Goal: Entertainment & Leisure: Consume media (video, audio)

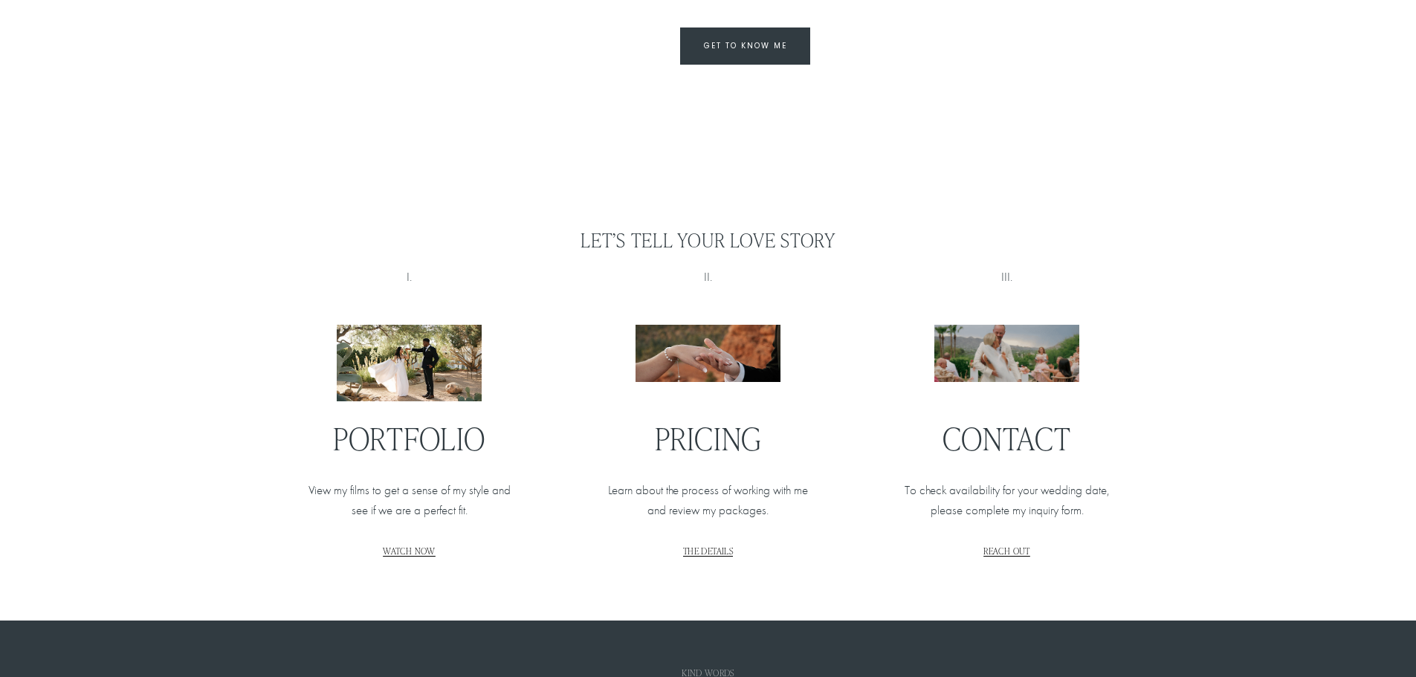
scroll to position [1710, 0]
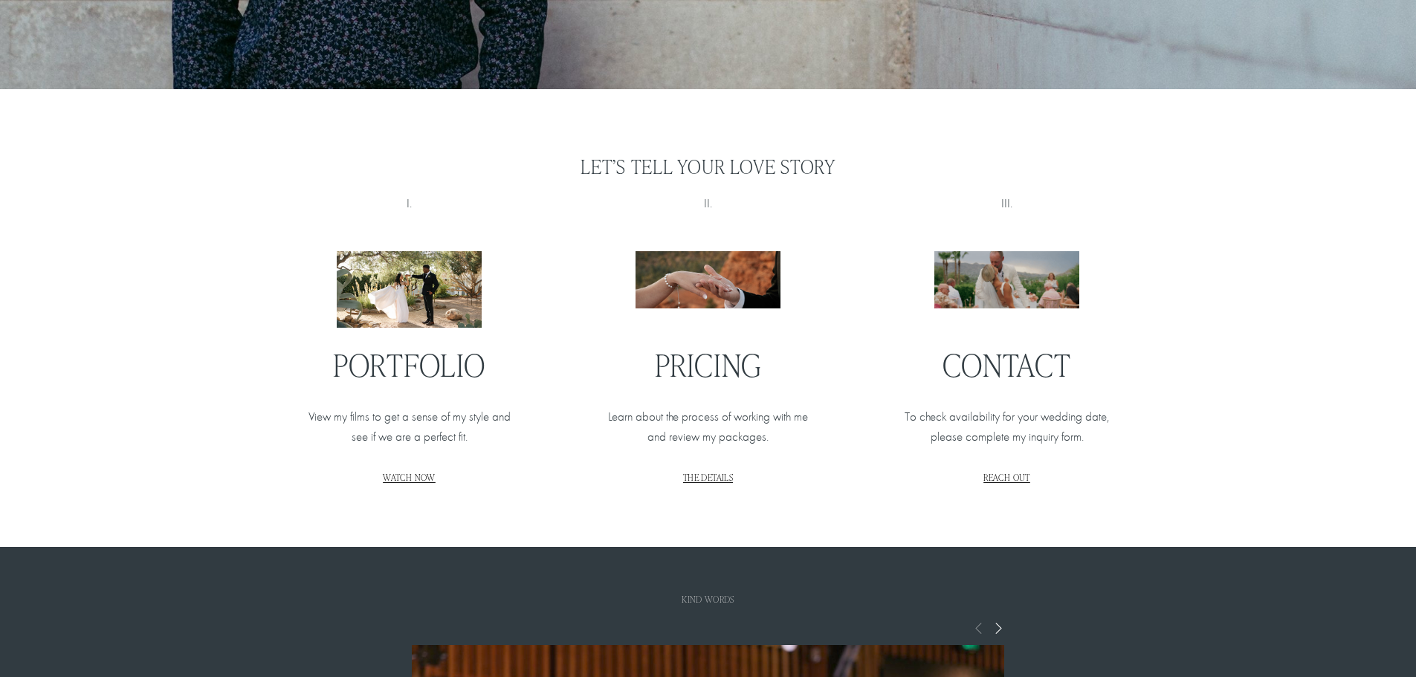
click at [425, 483] on span "WATCH NOW" at bounding box center [409, 477] width 52 height 12
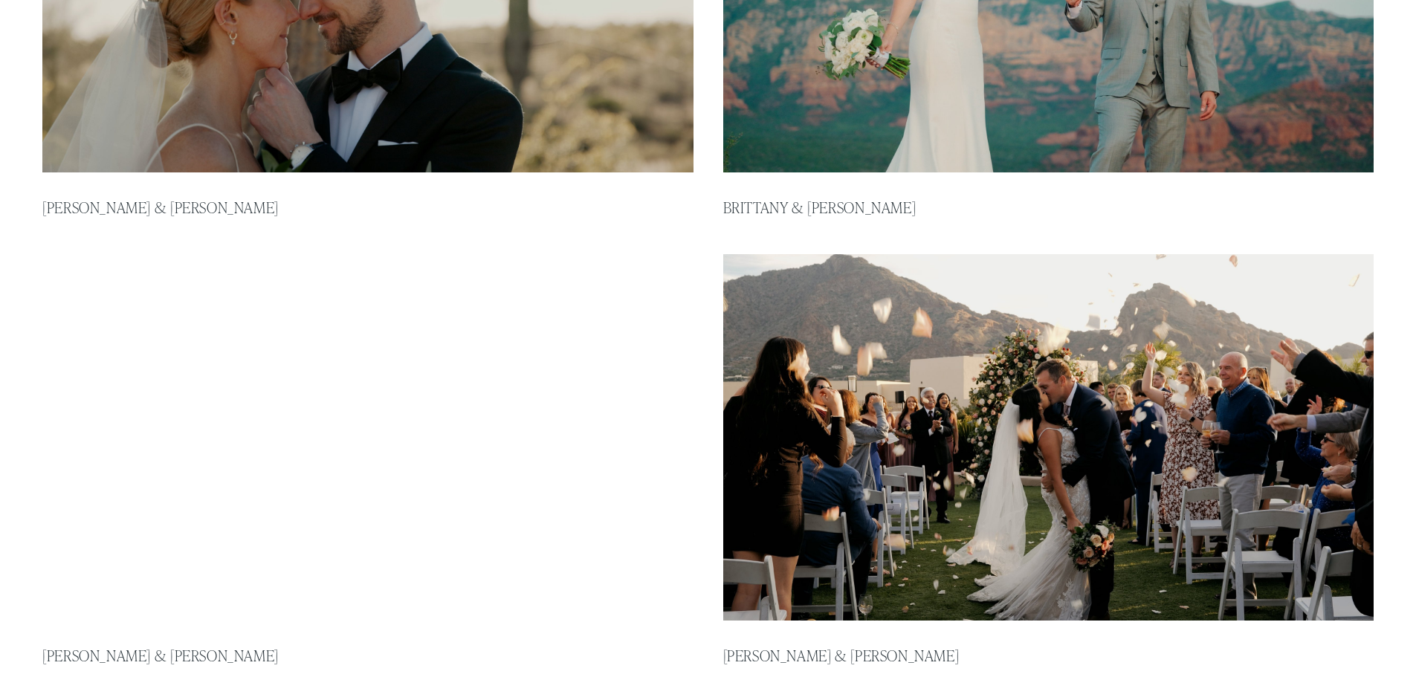
scroll to position [1115, 0]
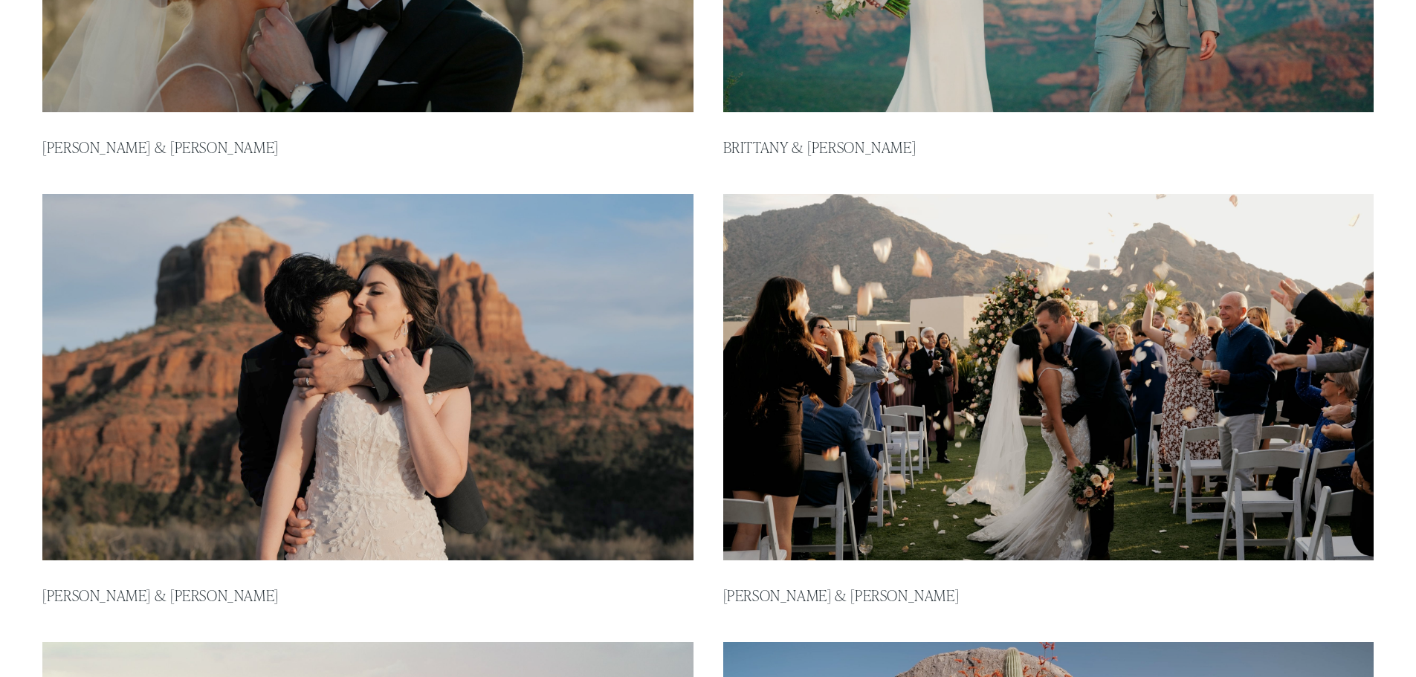
type input "*****"
click at [1112, 391] on img at bounding box center [1048, 377] width 657 height 370
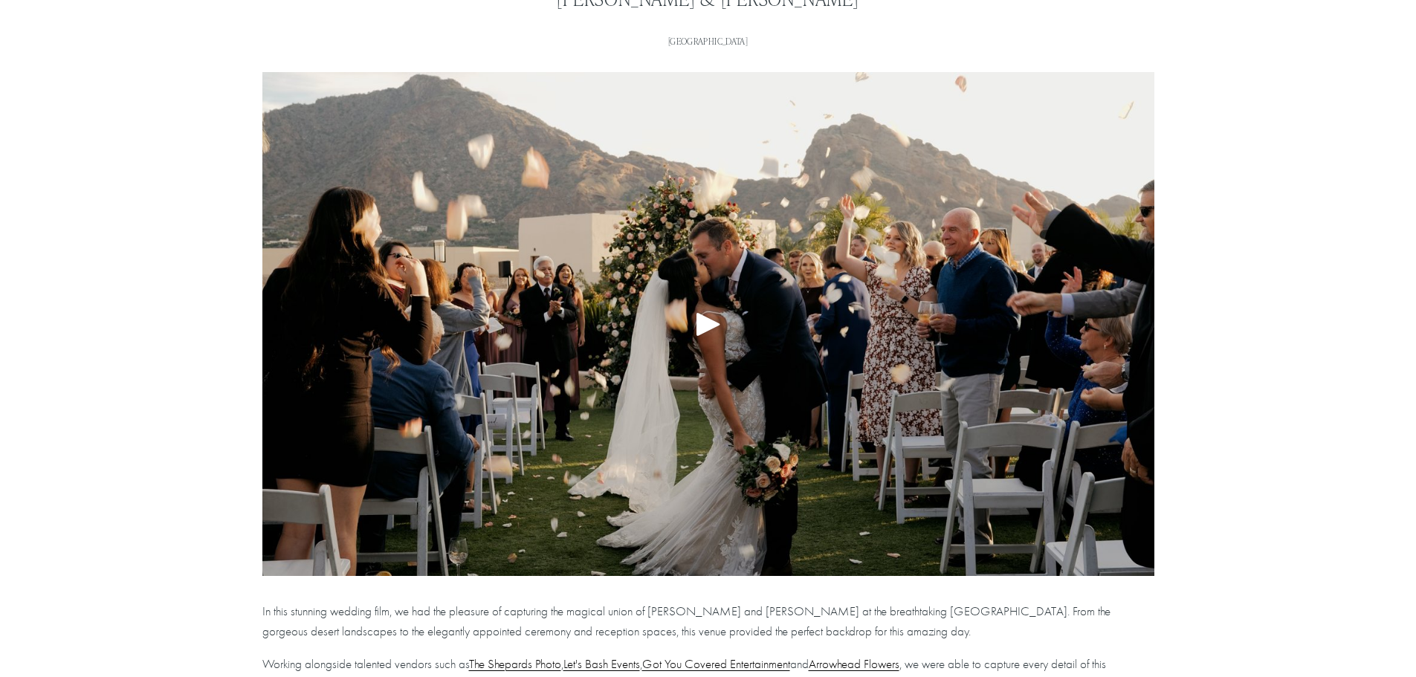
scroll to position [223, 0]
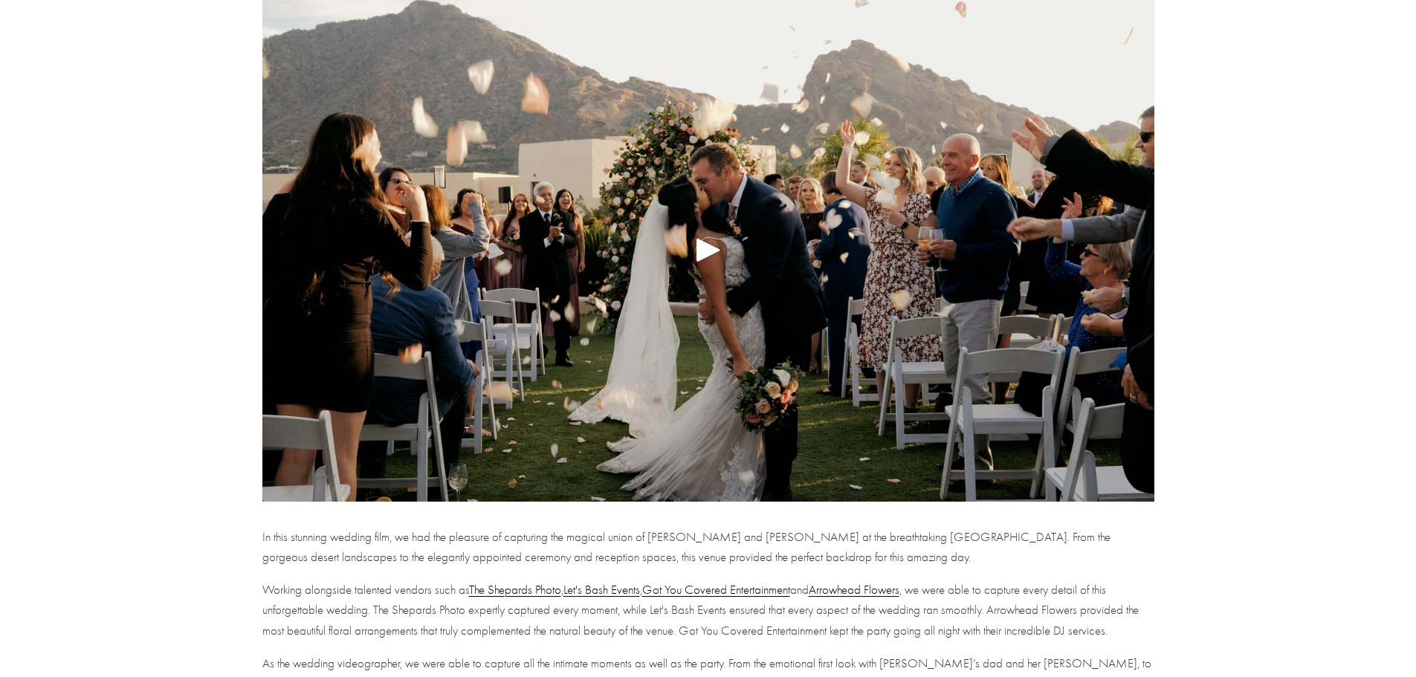
click at [699, 250] on div "Play" at bounding box center [709, 250] width 36 height 36
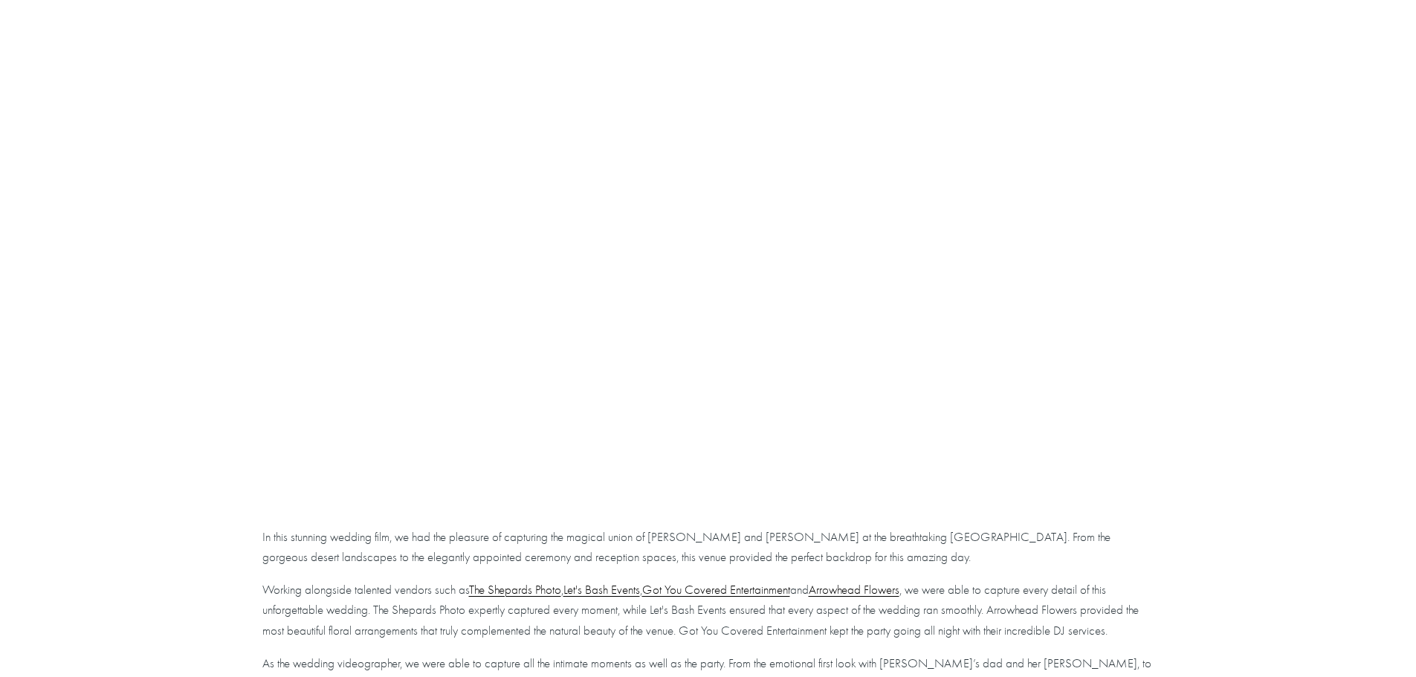
click at [1236, 172] on article "Leticia & Cameron Apr 3 Written By Jimmy Nelson JW Marriott Scottsdale Camelbac…" at bounding box center [708, 348] width 1416 height 954
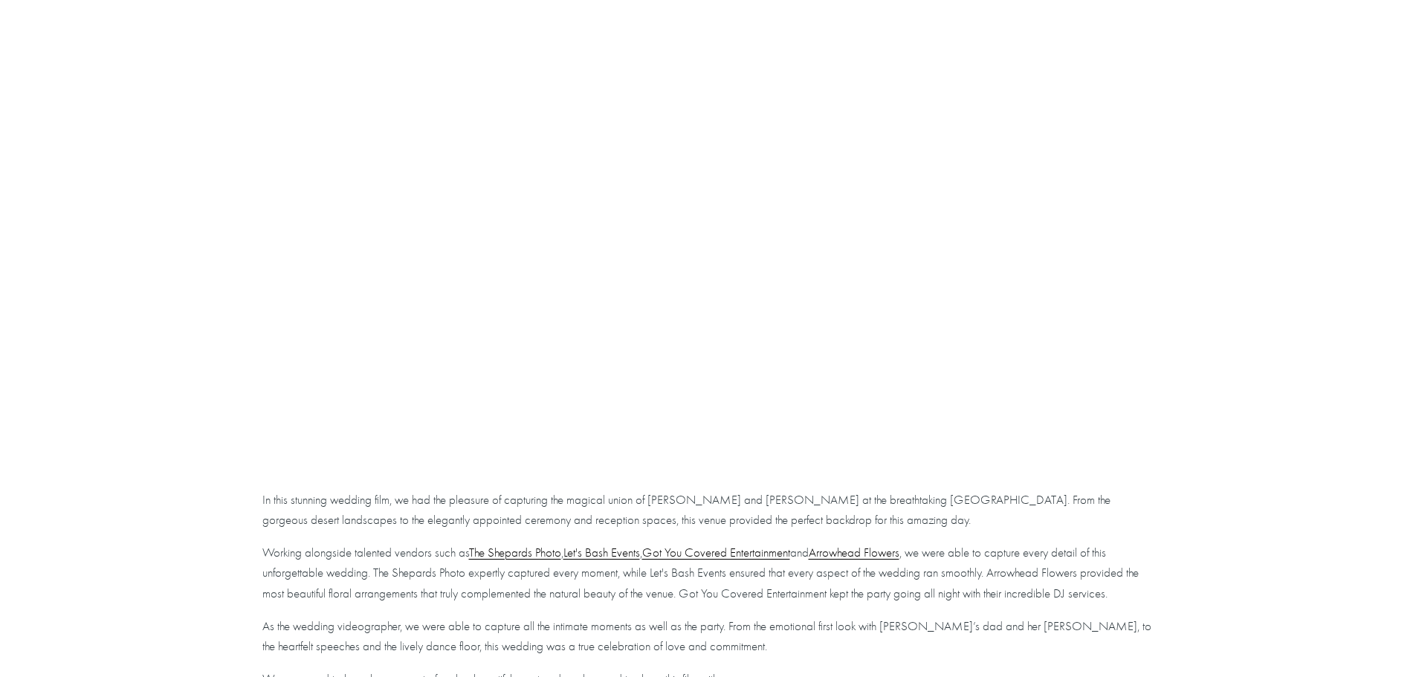
scroll to position [169, 0]
